Goal: Task Accomplishment & Management: Manage account settings

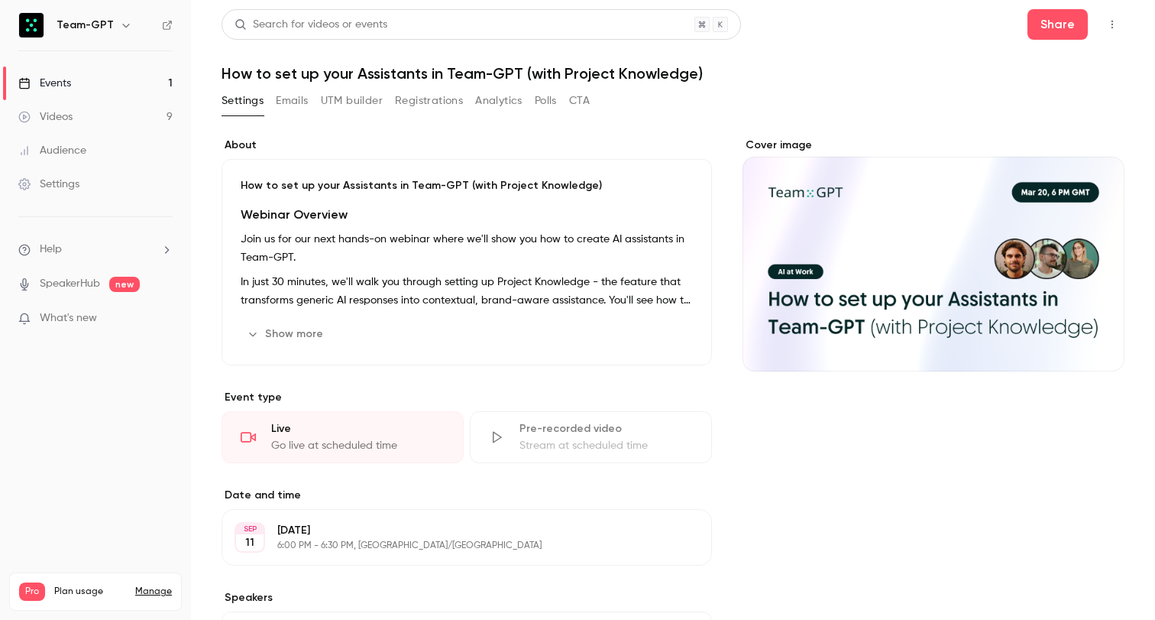
click at [437, 101] on button "Registrations" at bounding box center [429, 101] width 68 height 24
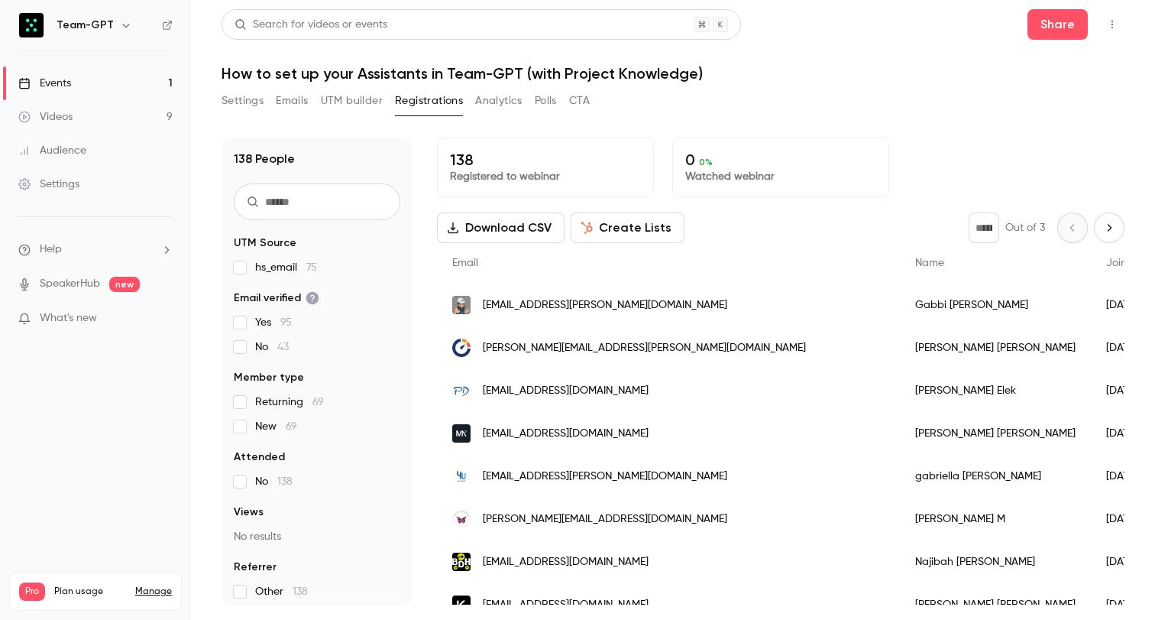
click at [610, 228] on button "Create Lists" at bounding box center [628, 227] width 114 height 31
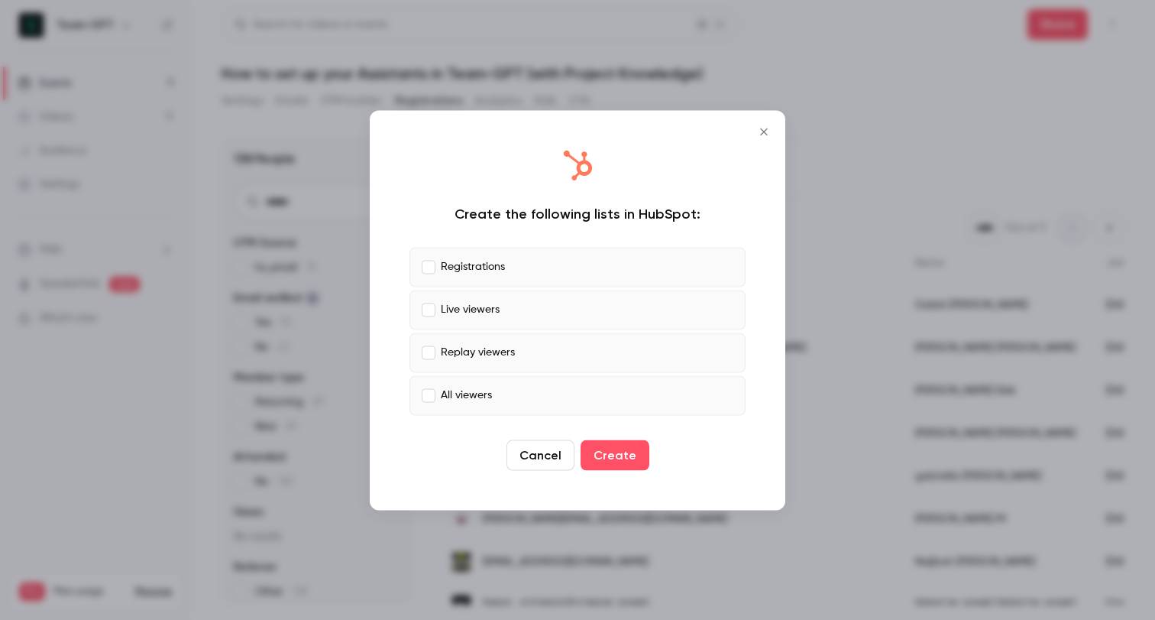
click at [513, 309] on label "Live viewers" at bounding box center [577, 310] width 336 height 40
click at [496, 351] on p "Replay viewers" at bounding box center [478, 353] width 74 height 16
click at [481, 400] on p "All viewers" at bounding box center [466, 395] width 51 height 16
click at [485, 356] on p "Replay viewers" at bounding box center [478, 353] width 74 height 16
click at [445, 358] on p "Replay viewers" at bounding box center [478, 353] width 74 height 16
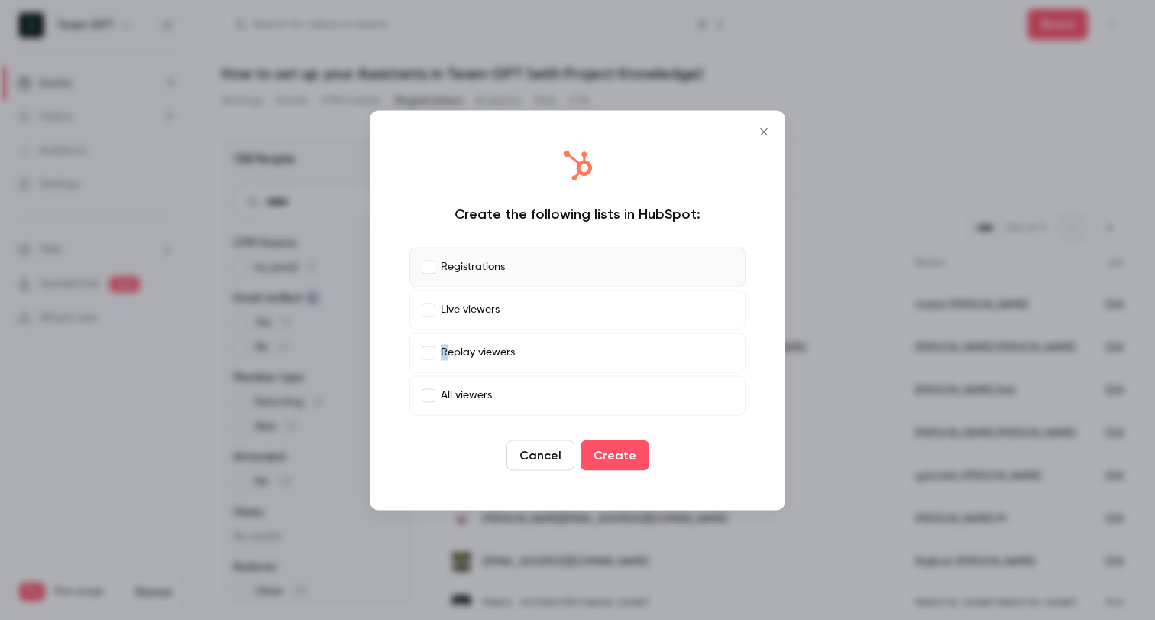
click at [597, 448] on button "Create" at bounding box center [615, 454] width 69 height 31
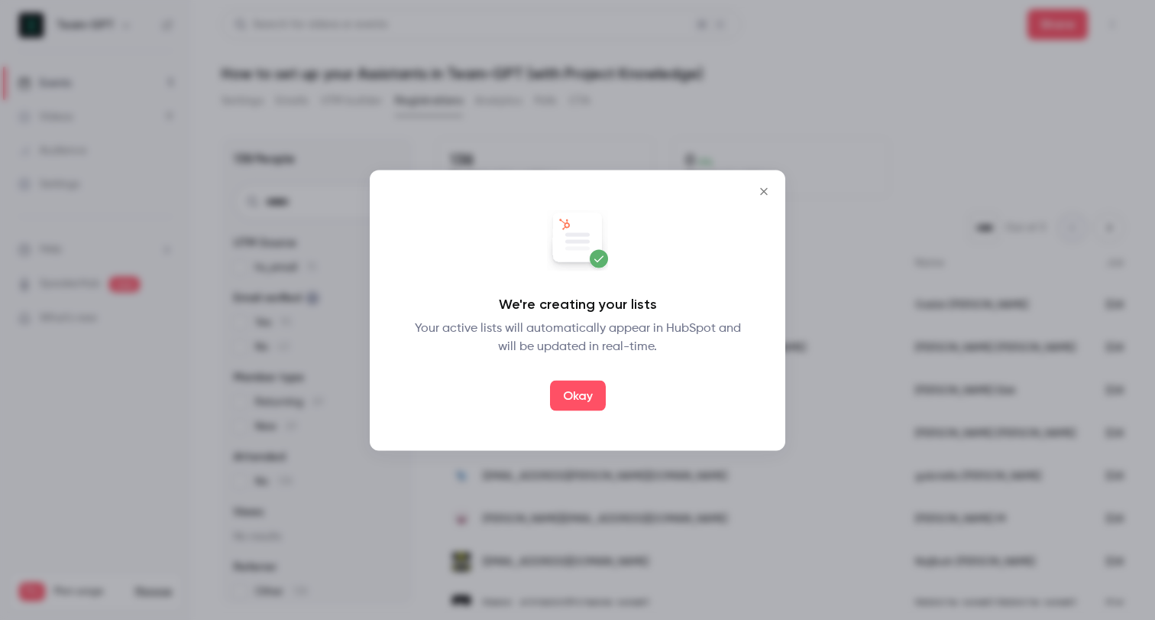
click at [582, 392] on button "Okay" at bounding box center [578, 395] width 56 height 31
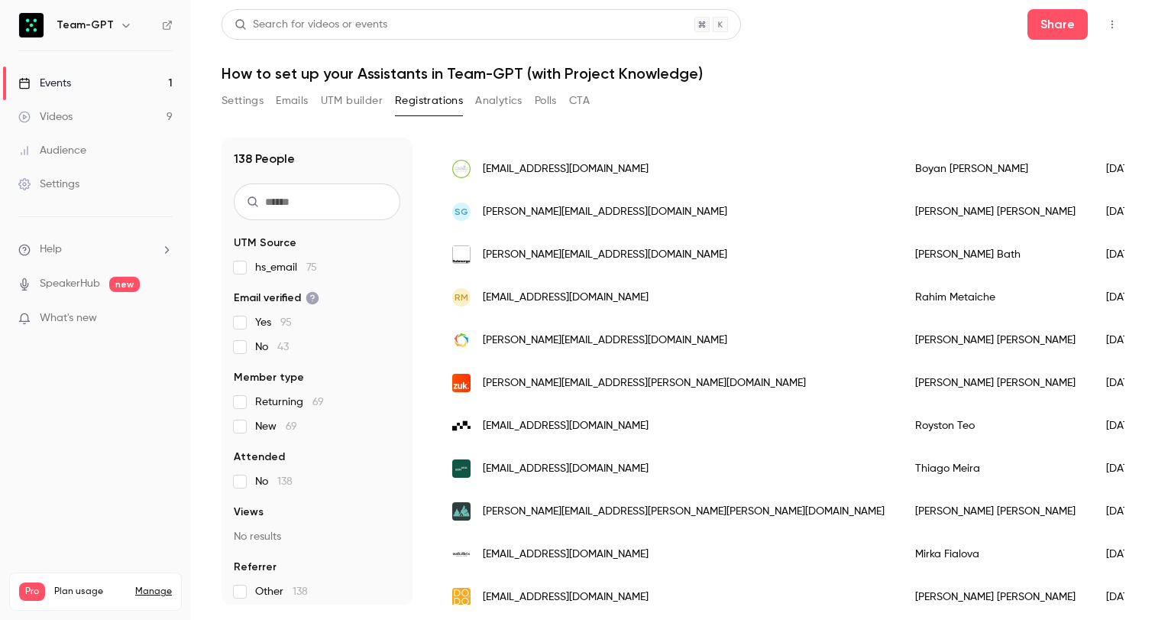
scroll to position [687, 0]
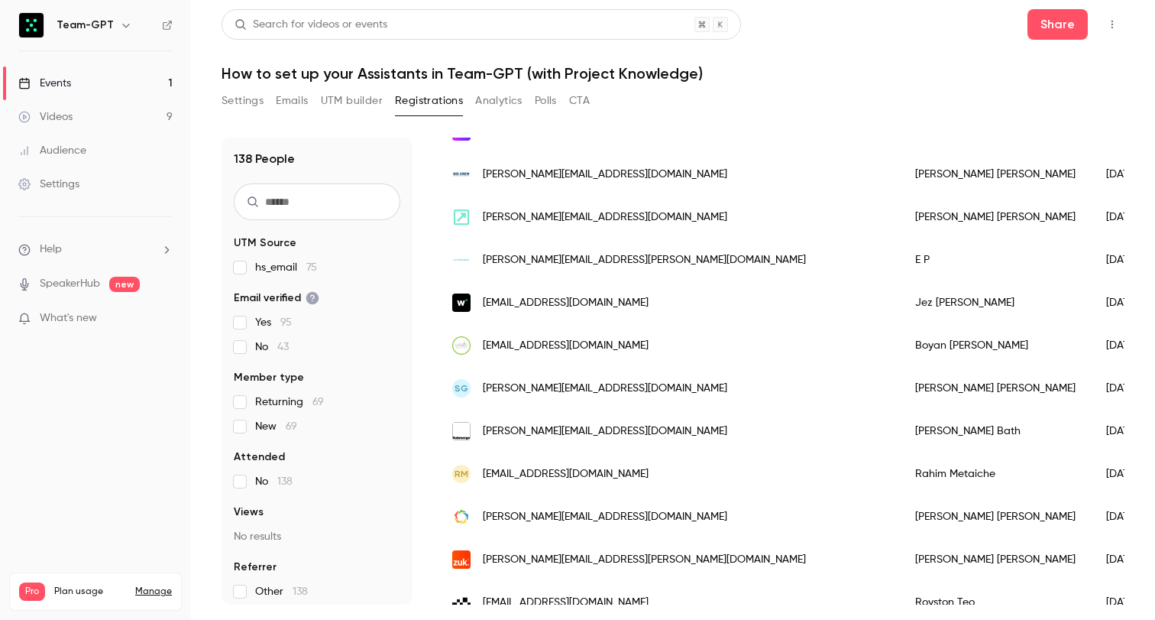
click at [108, 149] on link "Audience" at bounding box center [95, 151] width 191 height 34
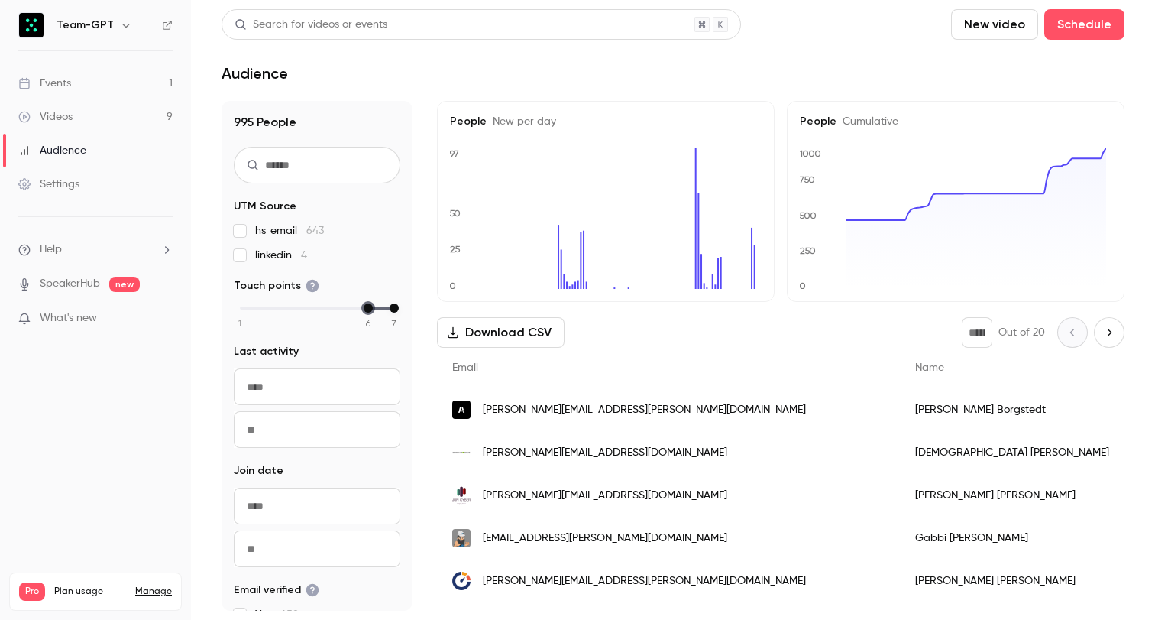
drag, startPoint x: 239, startPoint y: 306, endPoint x: 353, endPoint y: 330, distance: 116.3
click at [353, 330] on div "995 People UTM Source hs_email 643 linkedin 4 Touch points 1 2 3 4 5 6 7 Last a…" at bounding box center [317, 356] width 191 height 510
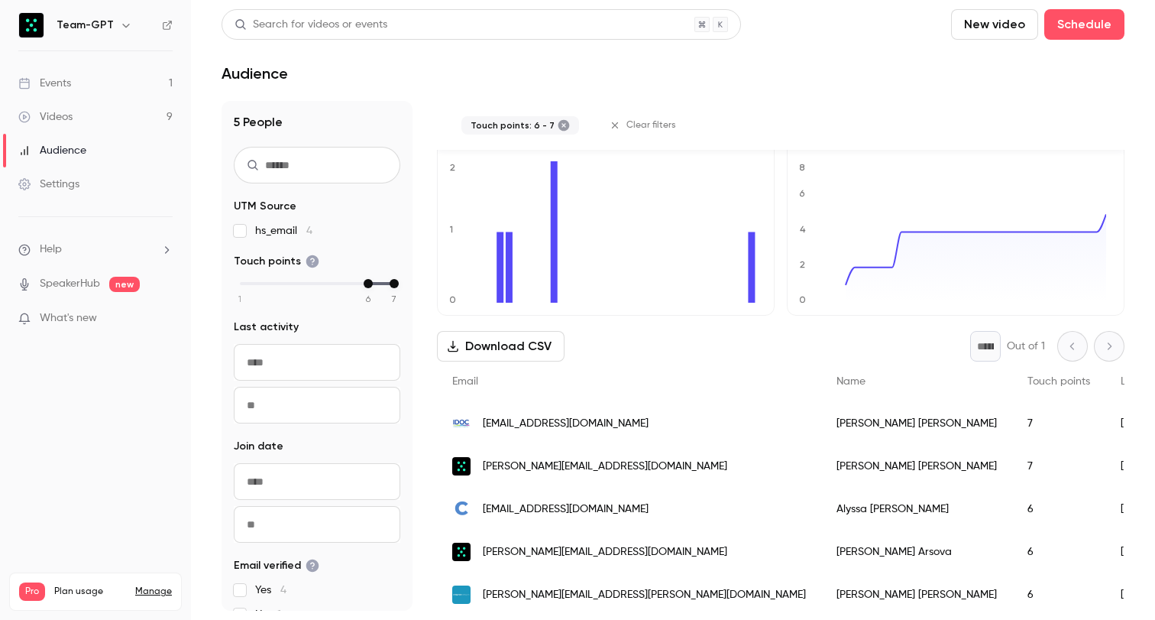
scroll to position [52, 0]
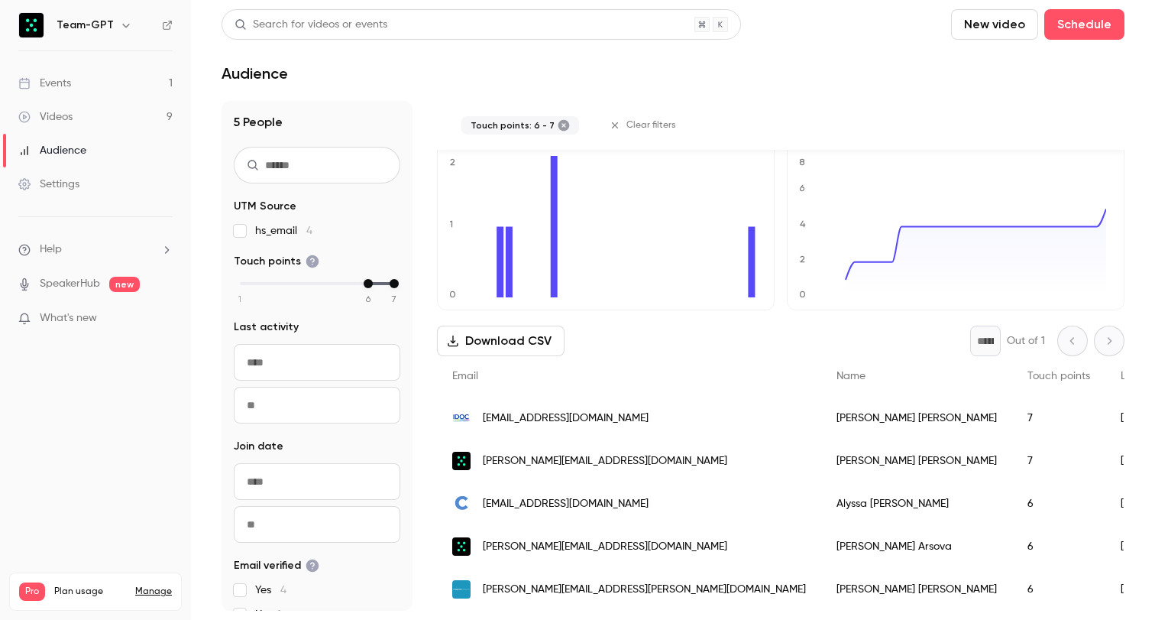
click at [503, 581] on span "[PERSON_NAME][EMAIL_ADDRESS][PERSON_NAME][DOMAIN_NAME]" at bounding box center [644, 589] width 323 height 16
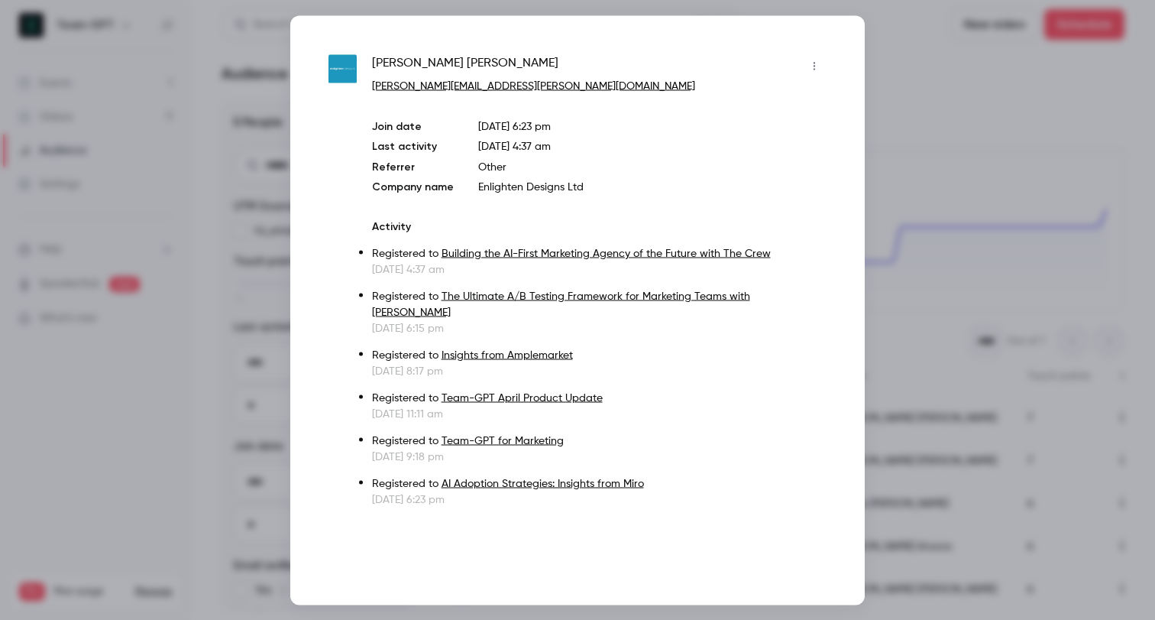
click at [925, 161] on div at bounding box center [577, 310] width 1155 height 620
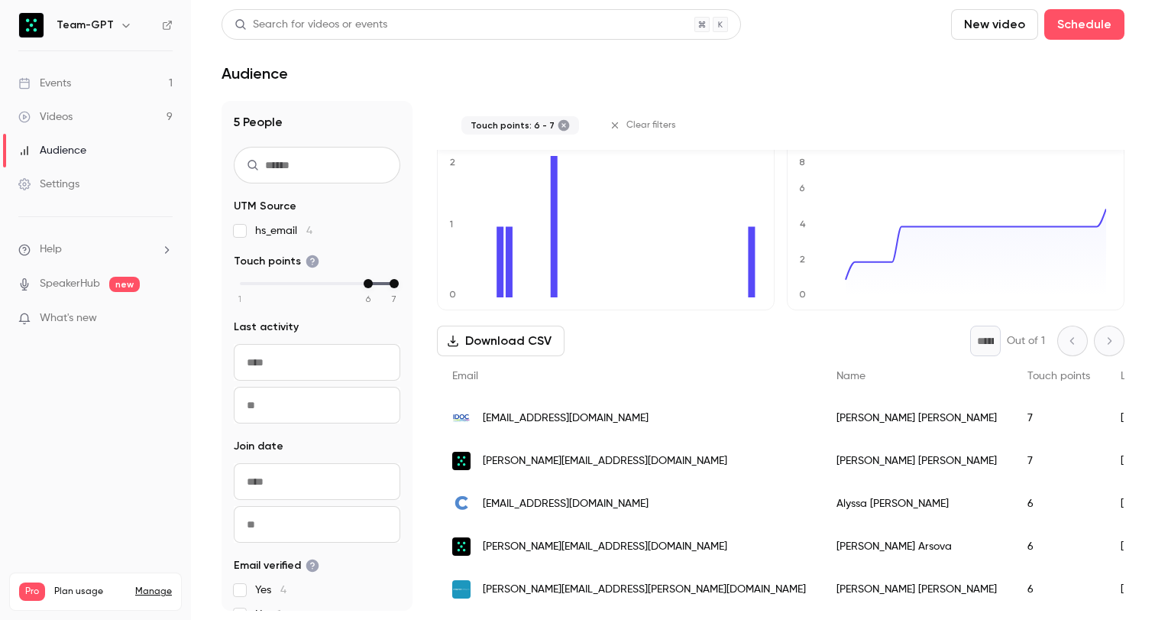
click at [155, 71] on link "Events 1" at bounding box center [95, 83] width 191 height 34
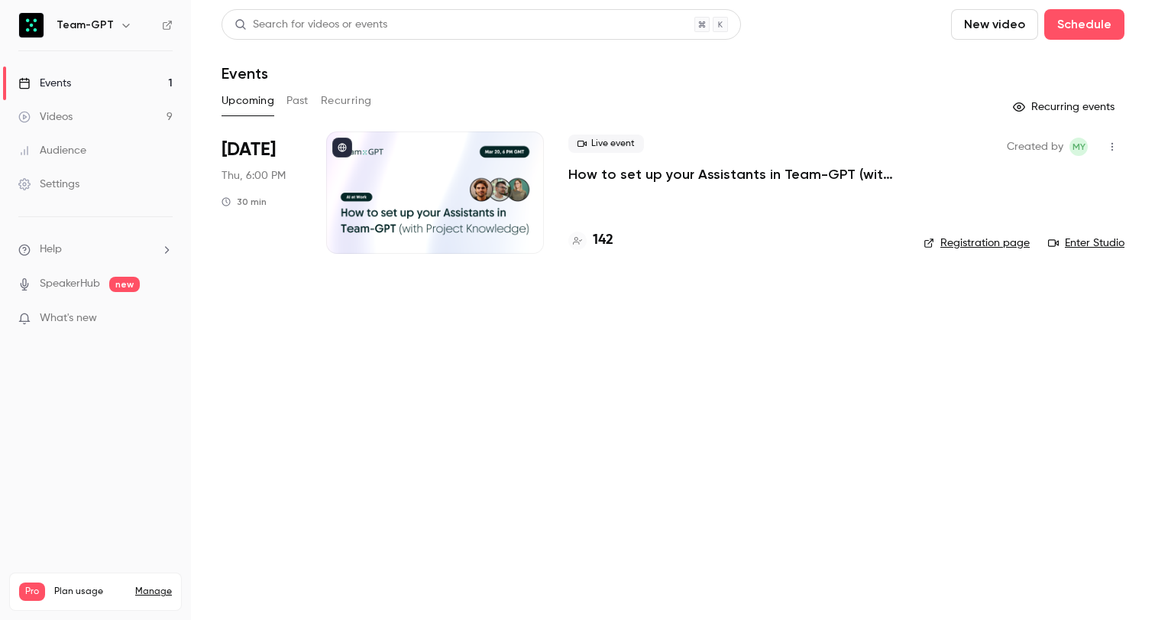
click at [603, 160] on div "Live event How to set up your Assistants in Team-GPT (with Project Knowledge)" at bounding box center [733, 158] width 331 height 49
click at [608, 174] on p "How to set up your Assistants in Team-GPT (with Project Knowledge)" at bounding box center [733, 174] width 331 height 18
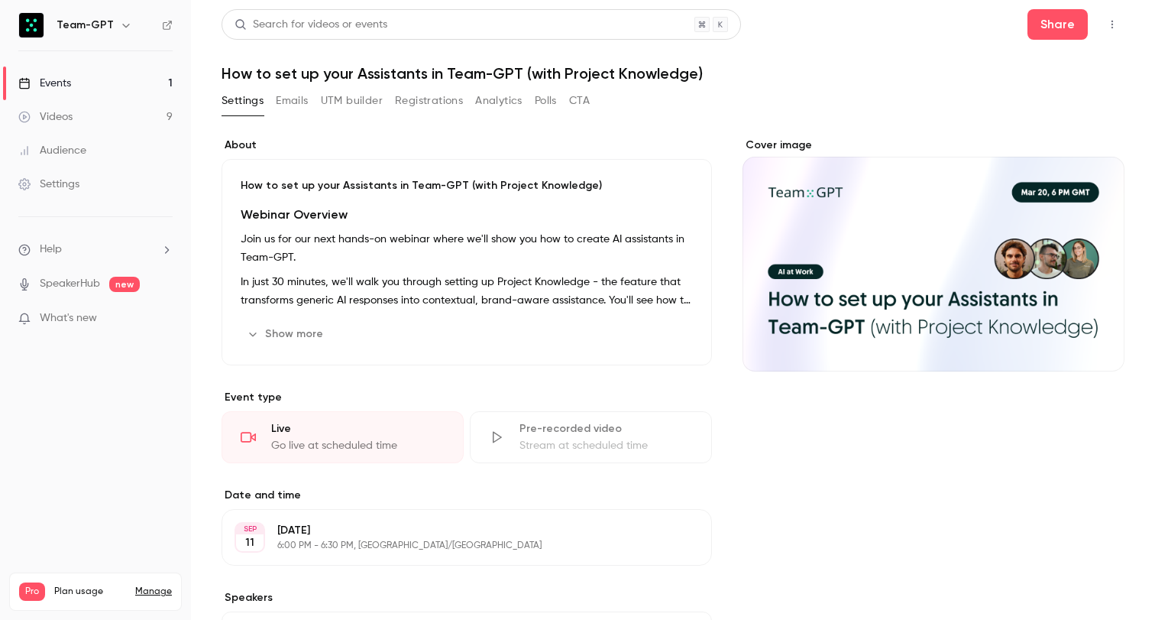
click at [129, 80] on link "Events 1" at bounding box center [95, 83] width 191 height 34
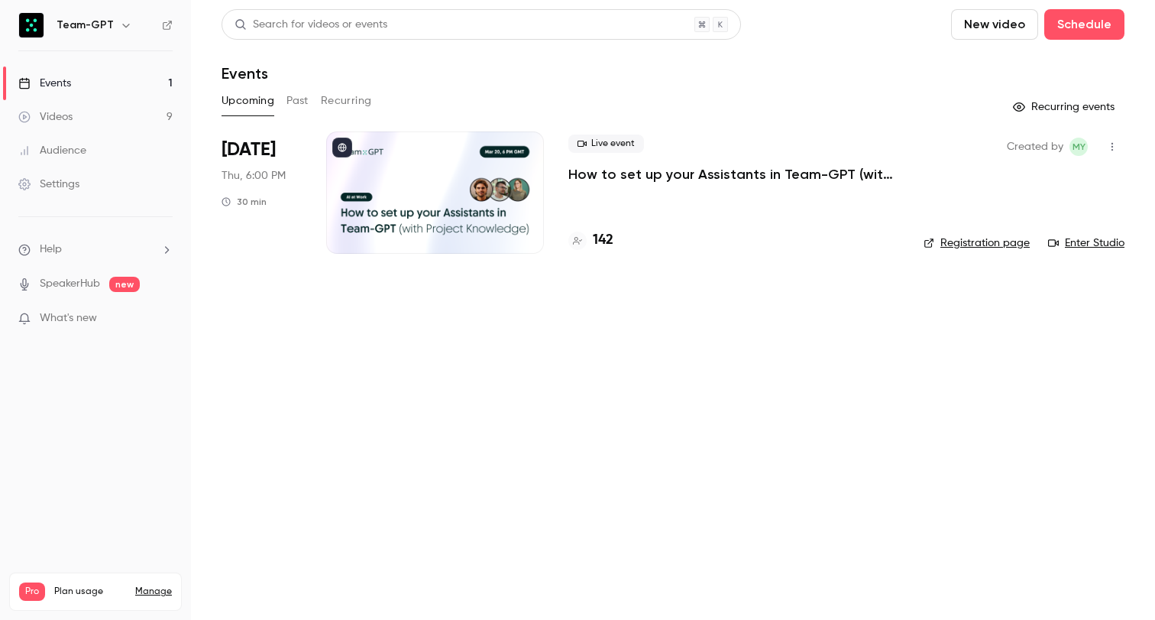
click at [592, 167] on p "How to set up your Assistants in Team-GPT (with Project Knowledge)" at bounding box center [733, 174] width 331 height 18
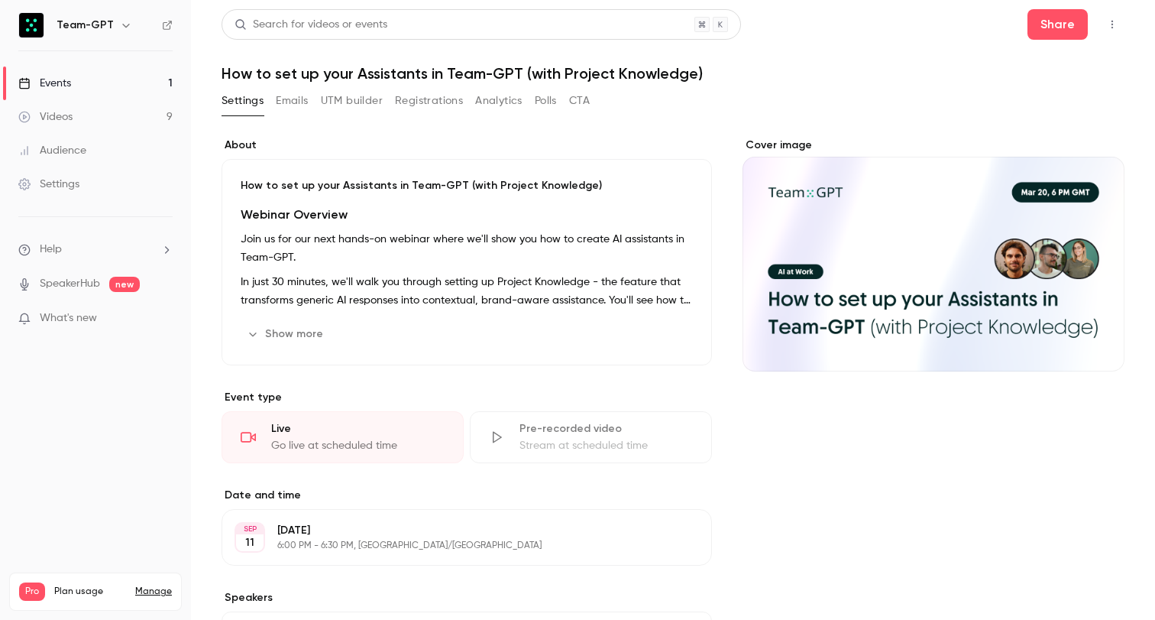
click at [271, 99] on div "Settings Emails UTM builder Registrations Analytics Polls CTA" at bounding box center [406, 101] width 368 height 24
click at [283, 102] on button "Emails" at bounding box center [292, 101] width 32 height 24
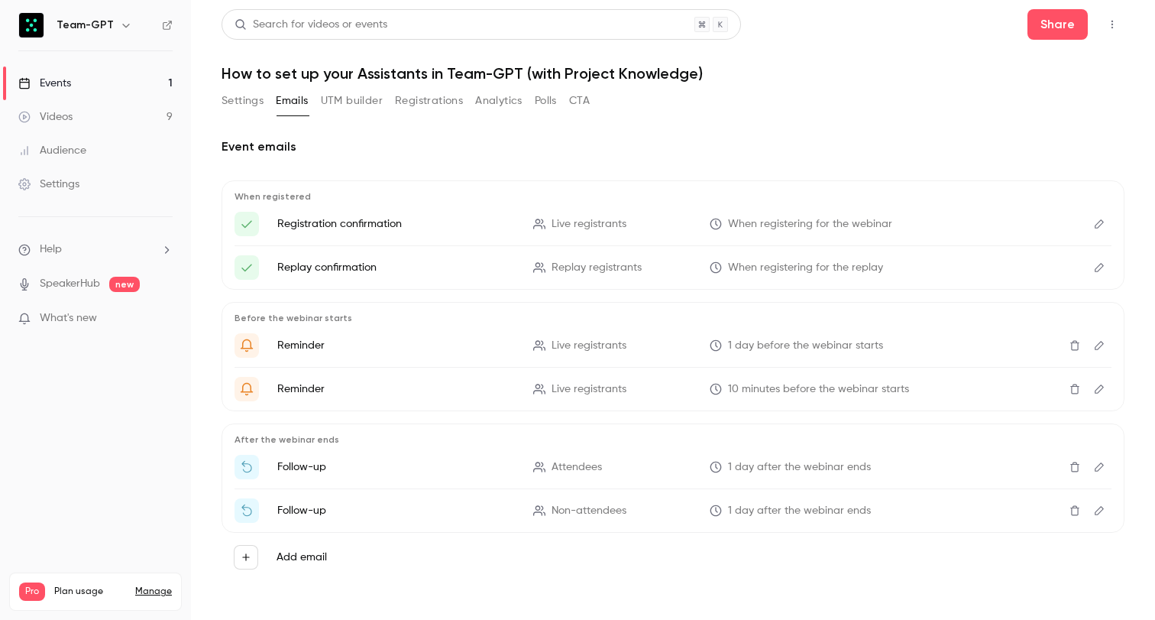
click at [485, 105] on button "Analytics" at bounding box center [498, 101] width 47 height 24
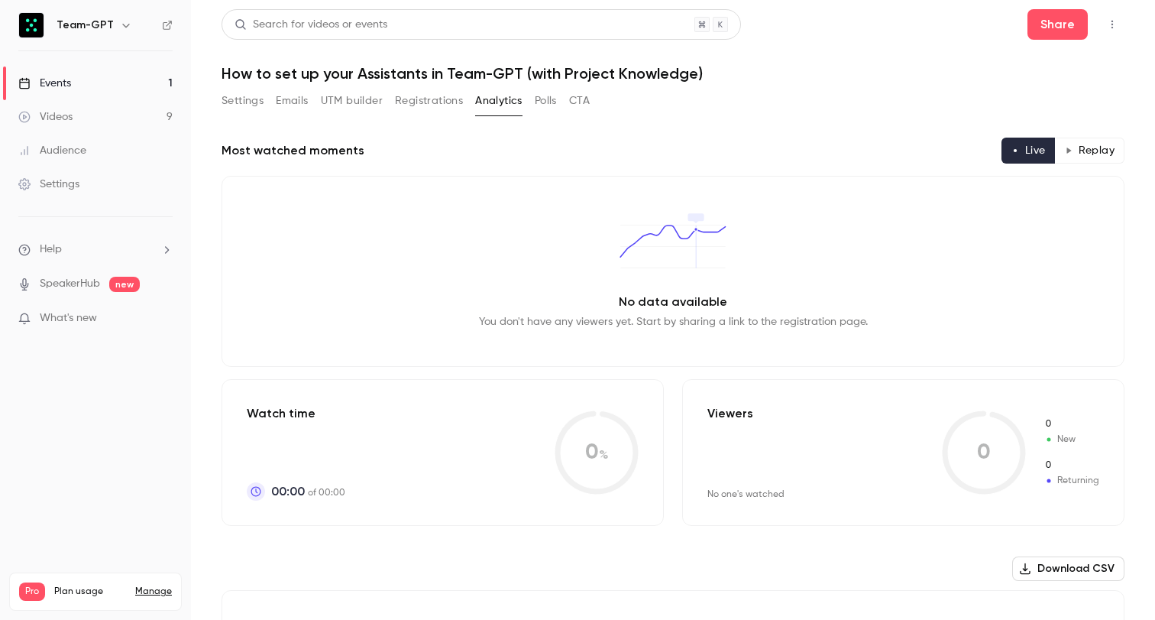
drag, startPoint x: 437, startPoint y: 107, endPoint x: 428, endPoint y: 106, distance: 9.2
click at [437, 107] on button "Registrations" at bounding box center [429, 101] width 68 height 24
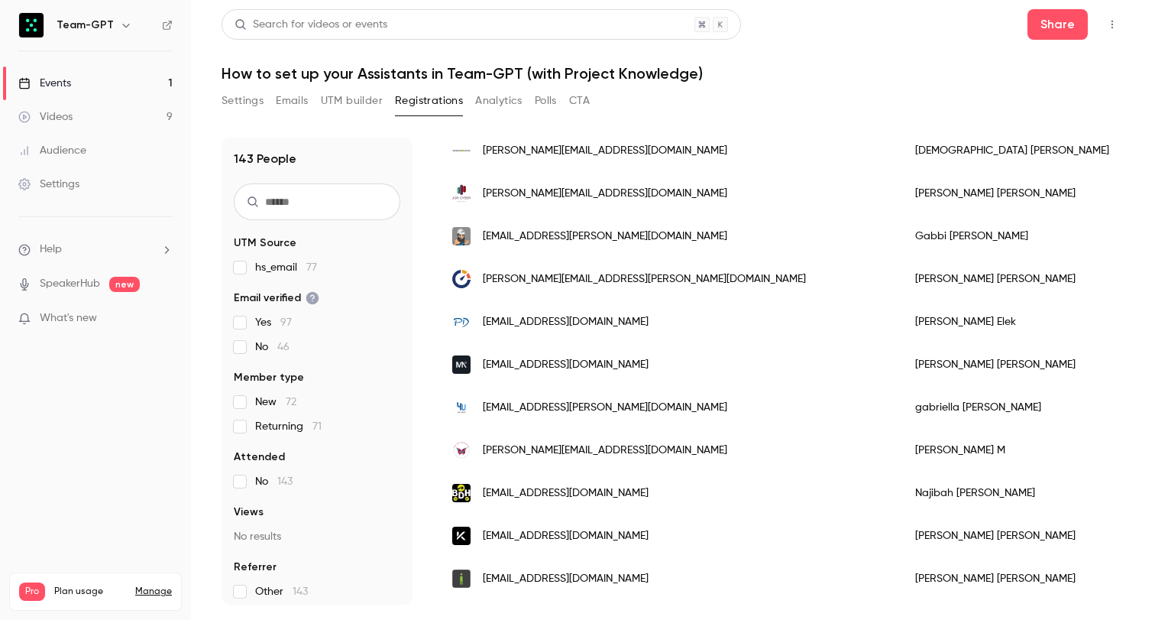
scroll to position [294, 0]
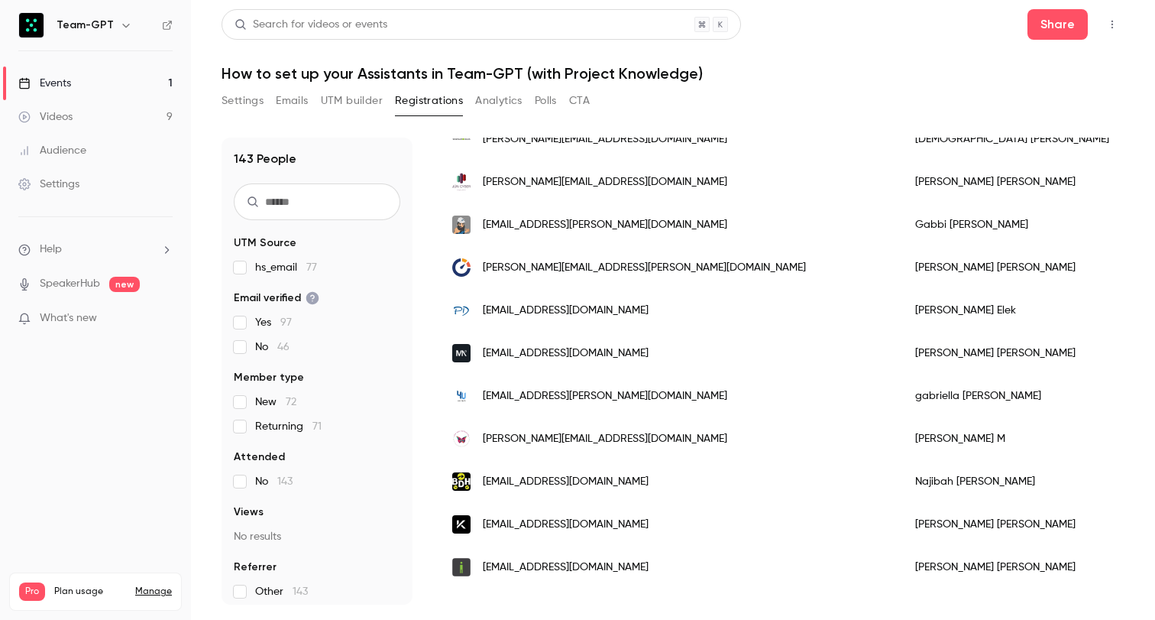
click at [141, 83] on link "Events 1" at bounding box center [95, 83] width 191 height 34
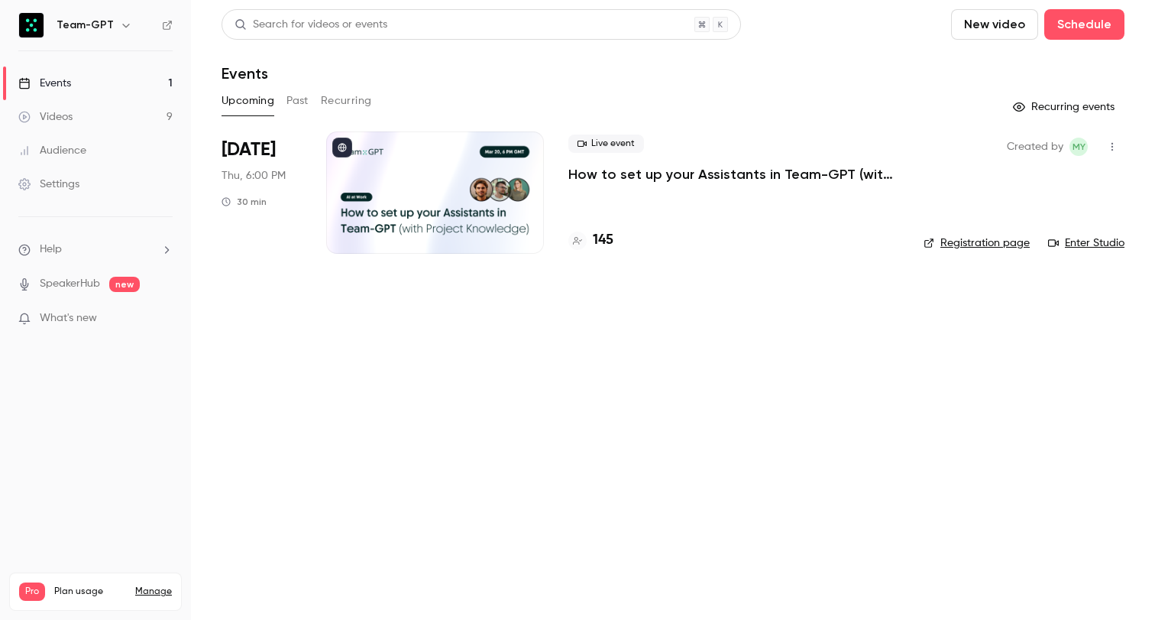
click at [663, 170] on p "How to set up your Assistants in Team-GPT (with Project Knowledge)" at bounding box center [733, 174] width 331 height 18
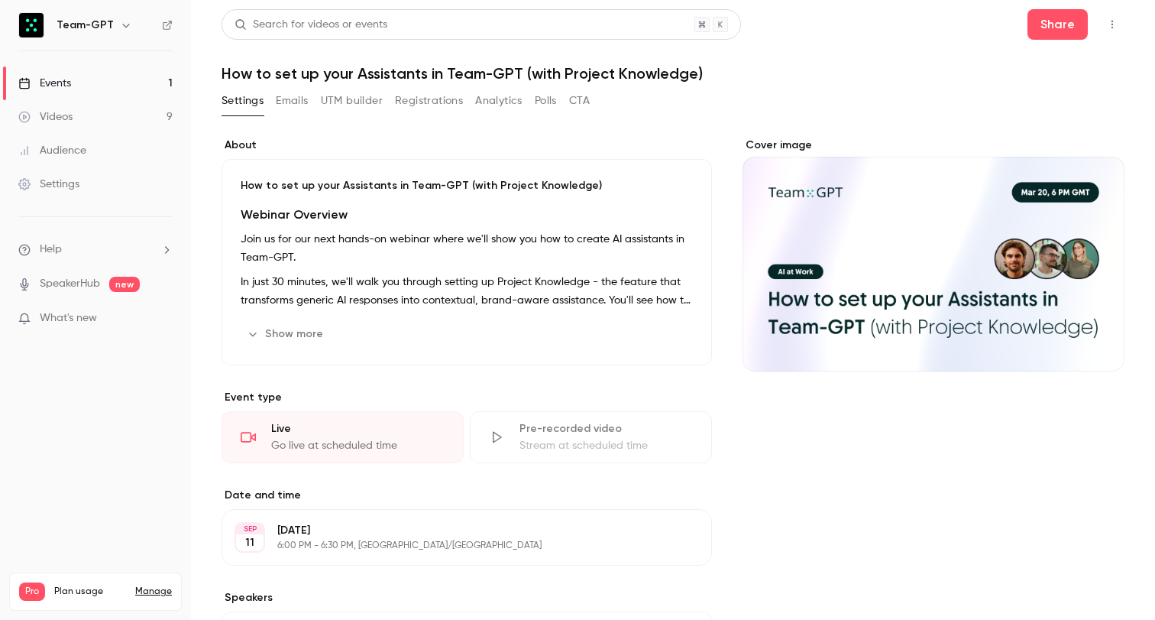
click at [118, 113] on link "Videos 9" at bounding box center [95, 117] width 191 height 34
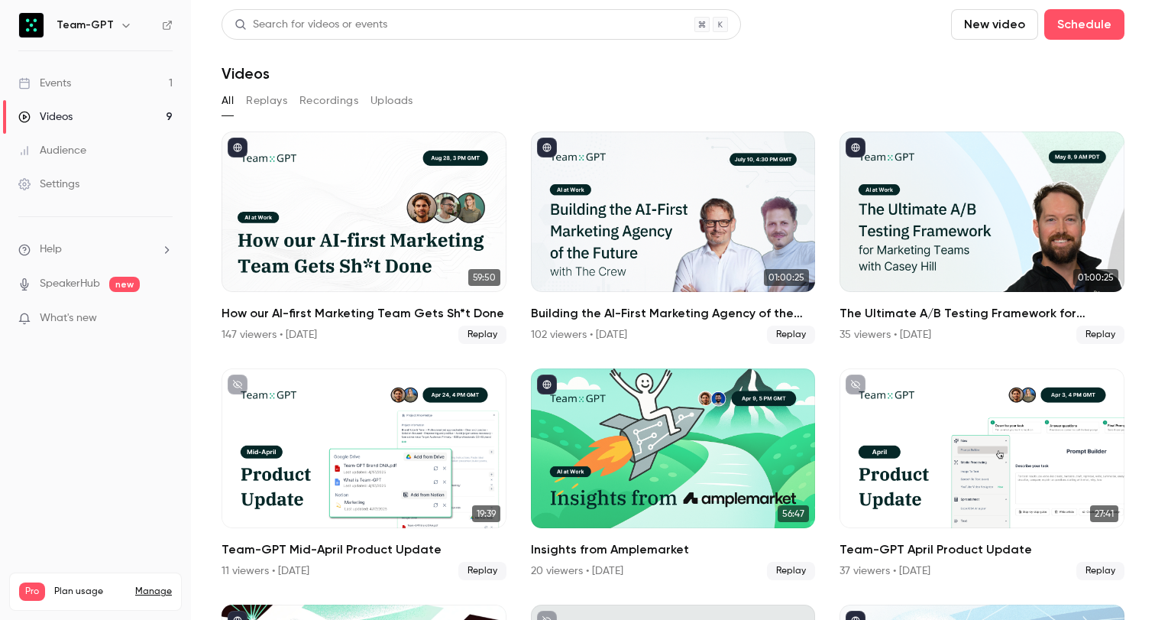
click at [119, 79] on link "Events 1" at bounding box center [95, 83] width 191 height 34
